Goal: Navigation & Orientation: Find specific page/section

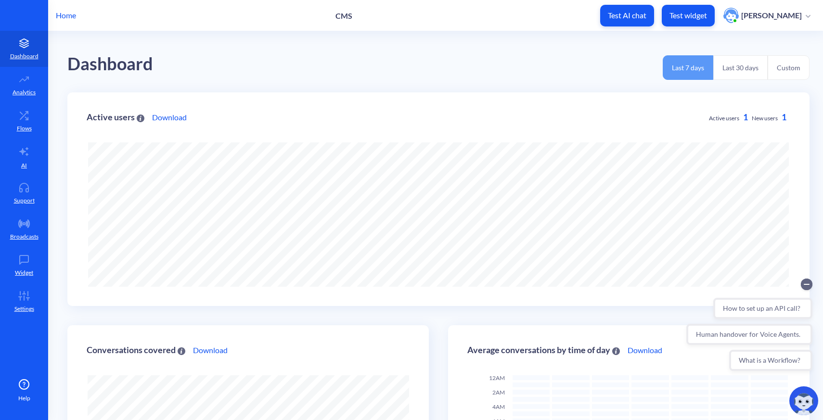
scroll to position [420, 823]
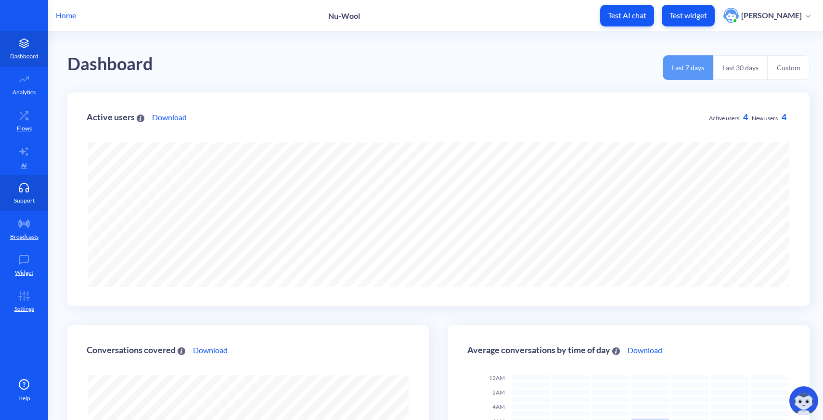
click at [34, 191] on link "Support" at bounding box center [24, 193] width 48 height 36
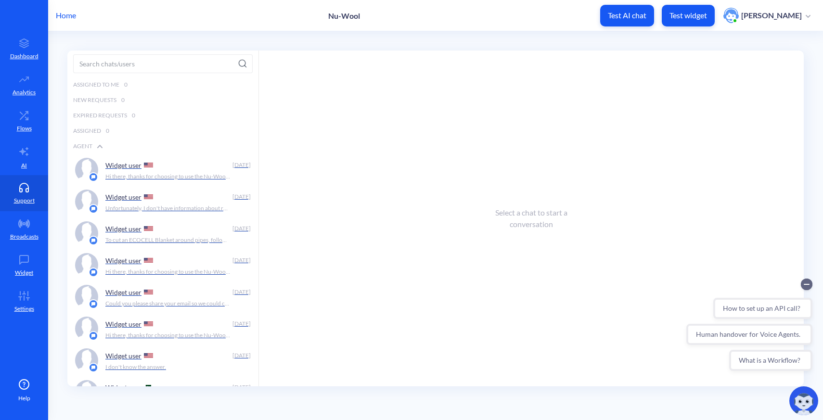
click at [67, 17] on p "Home" at bounding box center [66, 16] width 20 height 12
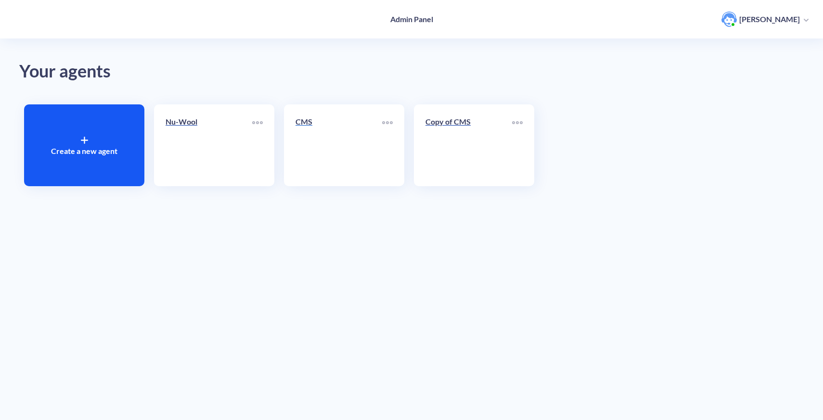
click at [307, 174] on link "CMS" at bounding box center [339, 145] width 87 height 59
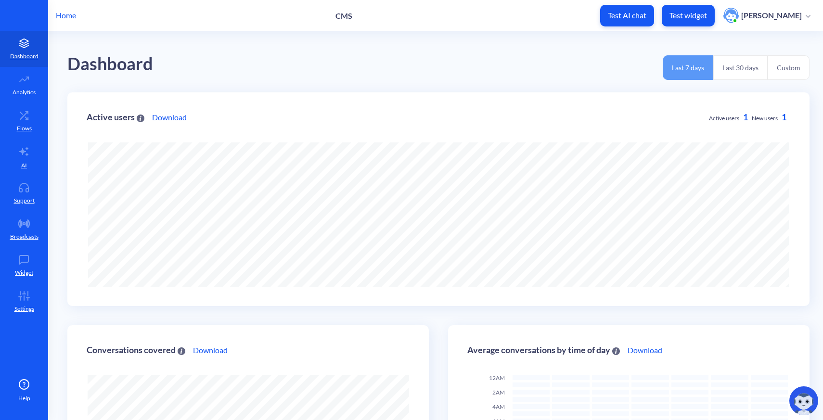
scroll to position [420, 823]
click at [28, 206] on link "Support" at bounding box center [24, 193] width 48 height 36
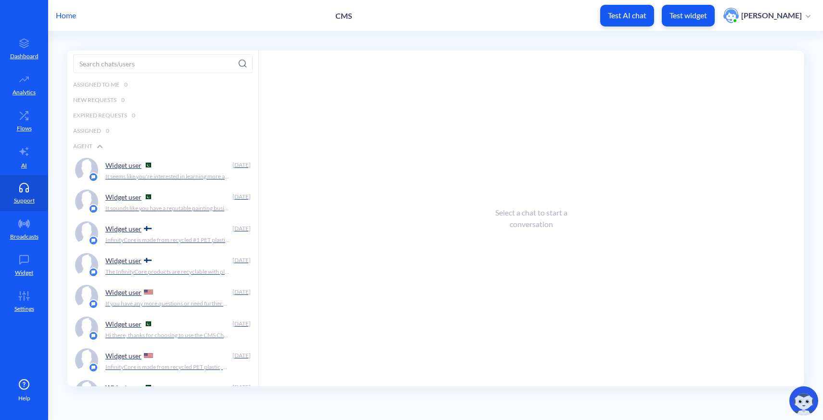
click at [67, 16] on p "Home" at bounding box center [66, 16] width 20 height 12
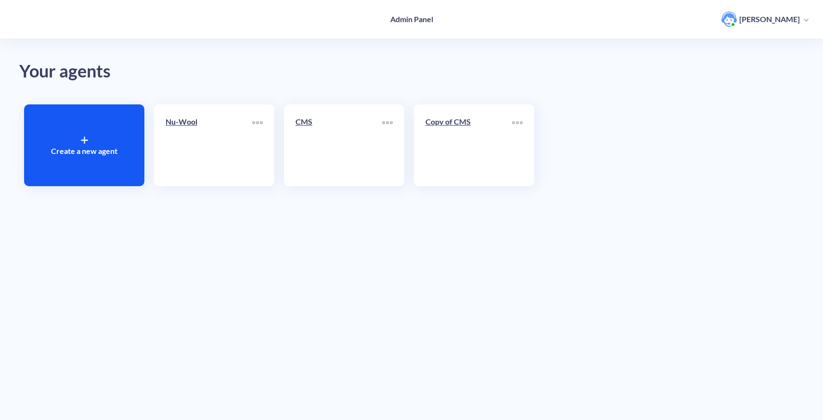
click at [253, 164] on div "Nu-Wool" at bounding box center [214, 145] width 120 height 82
click at [186, 121] on p "Nu-Wool" at bounding box center [209, 122] width 87 height 12
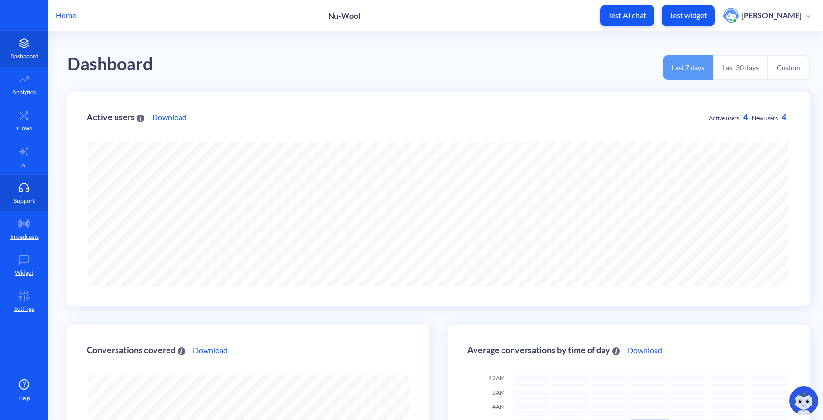
scroll to position [420, 823]
click at [34, 186] on link "Support" at bounding box center [24, 193] width 48 height 36
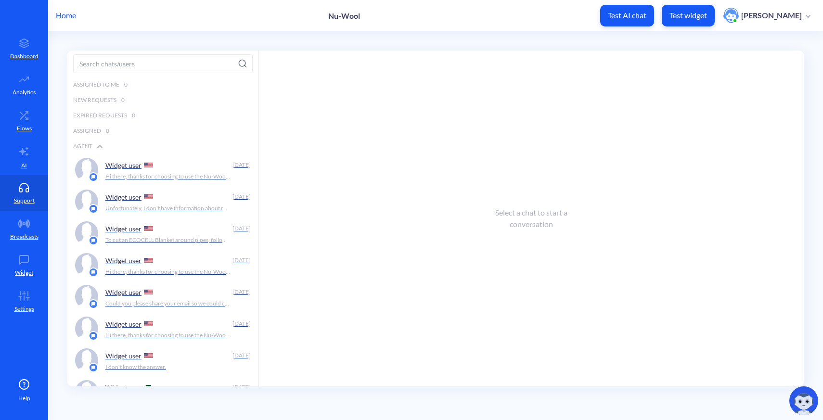
click at [67, 19] on p "Home" at bounding box center [66, 16] width 20 height 12
